Goal: Task Accomplishment & Management: Manage account settings

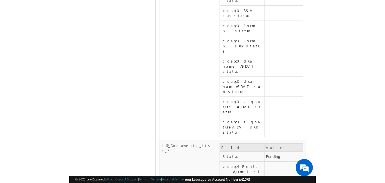
scroll to position [6102, 0]
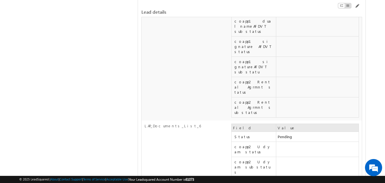
scroll to position [8952, 0]
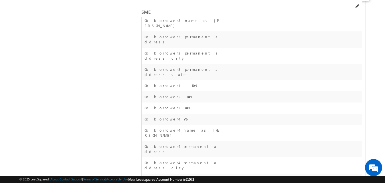
click at [358, 6] on span at bounding box center [357, 6] width 5 height 5
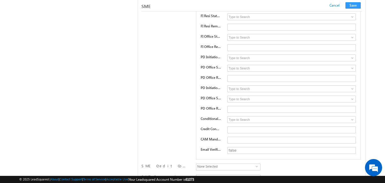
scroll to position [7957, 0]
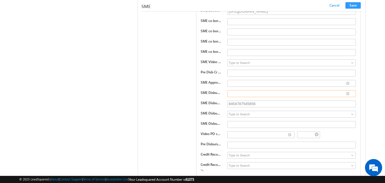
click at [236, 93] on input "text" at bounding box center [291, 93] width 129 height 7
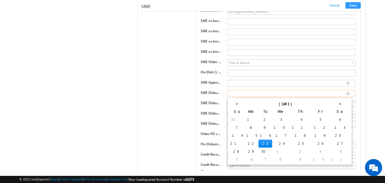
type input "__/__/__"
click at [272, 135] on td "17" at bounding box center [281, 136] width 18 height 8
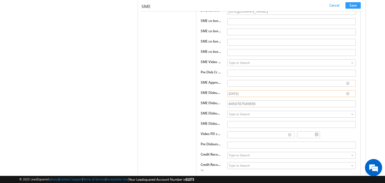
click at [348, 94] on input "[DATE]" at bounding box center [291, 93] width 129 height 7
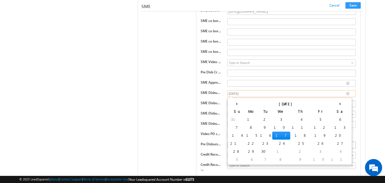
click at [258, 145] on td "23" at bounding box center [265, 144] width 14 height 8
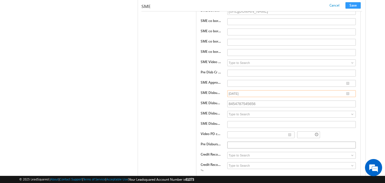
type input "[DATE]"
click at [356, 5] on button "Save" at bounding box center [352, 5] width 15 height 6
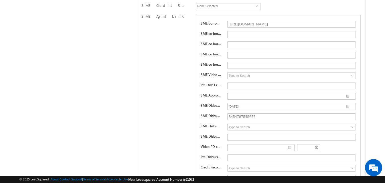
scroll to position [0, 0]
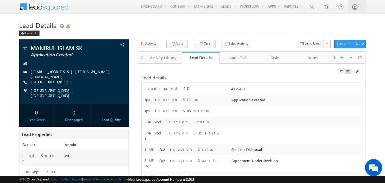
click at [357, 72] on span at bounding box center [357, 72] width 5 height 5
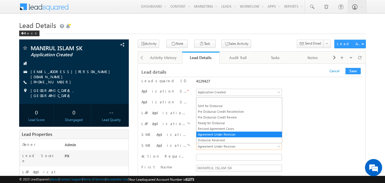
click at [226, 148] on span "Agreement Under Revision" at bounding box center [237, 146] width 83 height 5
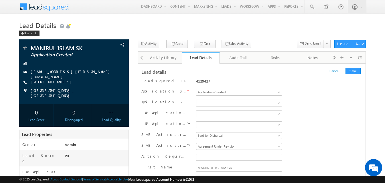
click at [226, 145] on span "Agreement Under Revision" at bounding box center [237, 146] width 83 height 5
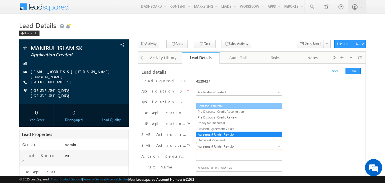
click at [231, 108] on link "Sent for Disbursal" at bounding box center [239, 106] width 86 height 5
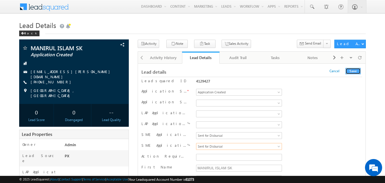
click at [349, 71] on button "Save" at bounding box center [352, 71] width 15 height 6
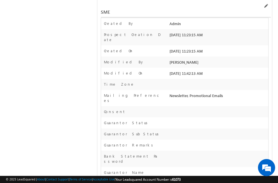
scroll to position [8490, 0]
